Goal: Find specific page/section

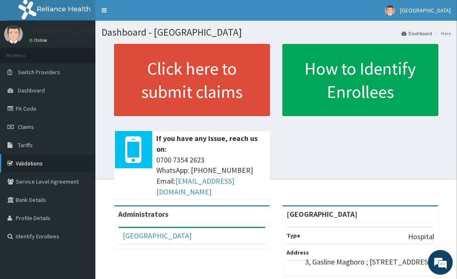
click at [35, 160] on link "Validations" at bounding box center [47, 163] width 95 height 18
